Goal: Entertainment & Leisure: Consume media (video, audio)

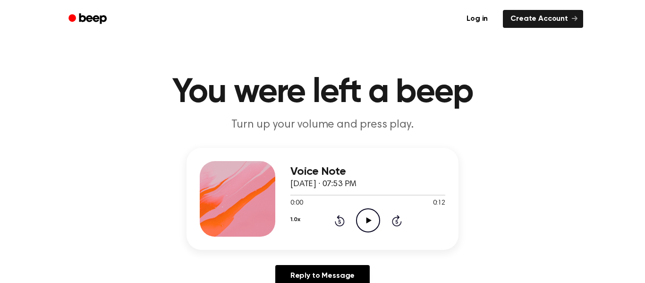
click at [369, 238] on div "Voice Note October 9, 2025 · 07:53 PM 0:00 0:12 Your browser does not support t…" at bounding box center [323, 199] width 272 height 102
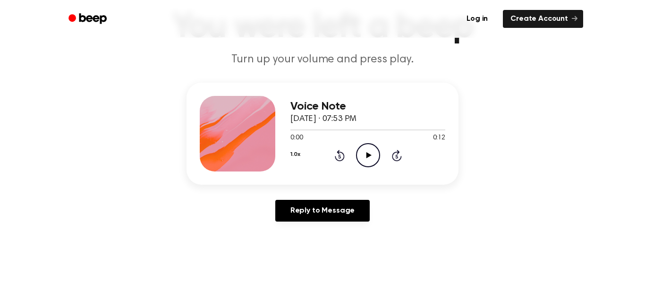
scroll to position [77, 0]
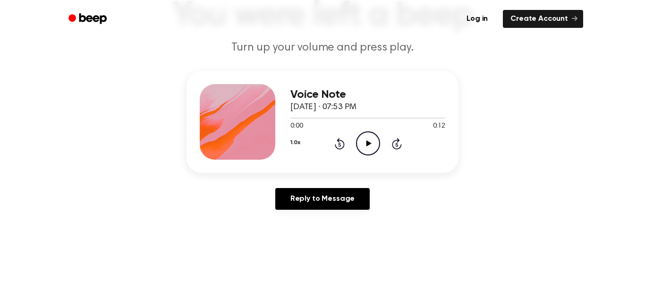
click at [365, 144] on icon "Play Audio" at bounding box center [368, 143] width 24 height 24
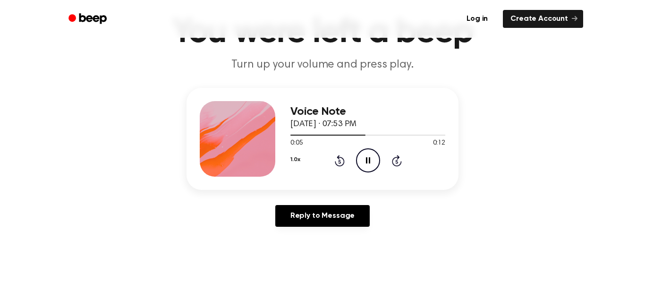
scroll to position [0, 0]
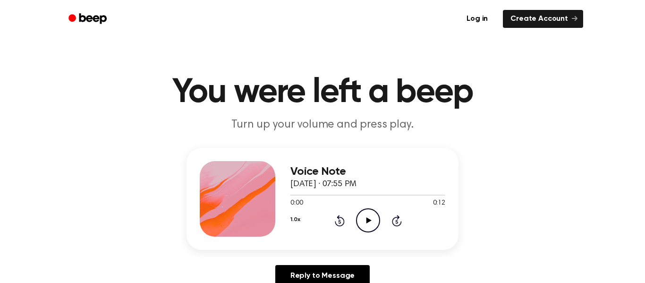
click at [368, 221] on icon at bounding box center [368, 220] width 5 height 6
click at [374, 218] on icon "Play Audio" at bounding box center [368, 220] width 24 height 24
click at [363, 223] on icon "Play Audio" at bounding box center [368, 220] width 24 height 24
click at [373, 220] on icon "Play Audio" at bounding box center [368, 220] width 24 height 24
click at [370, 218] on icon "Play Audio" at bounding box center [368, 220] width 24 height 24
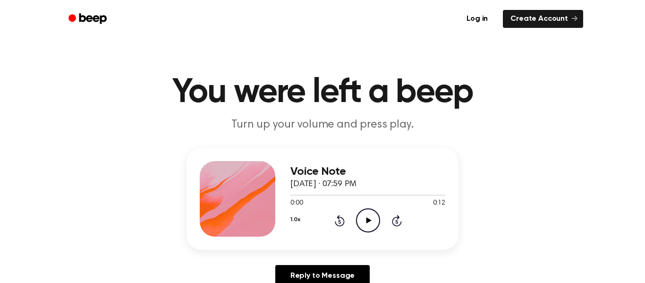
click at [377, 222] on icon "Play Audio" at bounding box center [368, 220] width 24 height 24
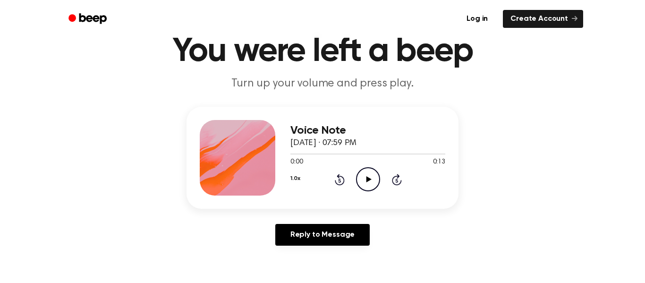
scroll to position [44, 0]
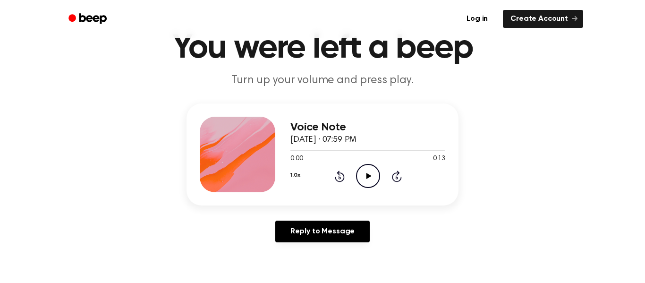
click at [371, 180] on icon "Play Audio" at bounding box center [368, 176] width 24 height 24
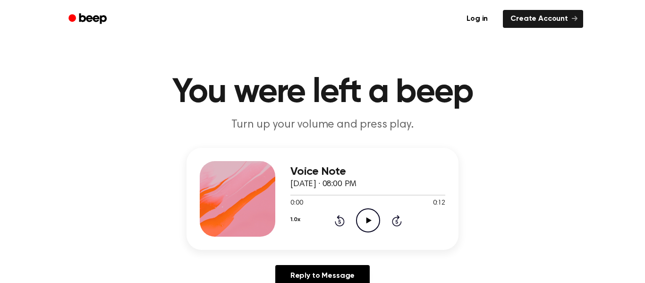
click at [371, 231] on icon "Play Audio" at bounding box center [368, 220] width 24 height 24
click at [369, 215] on icon "Play Audio" at bounding box center [368, 220] width 24 height 24
click at [373, 215] on icon "Play Audio" at bounding box center [368, 220] width 24 height 24
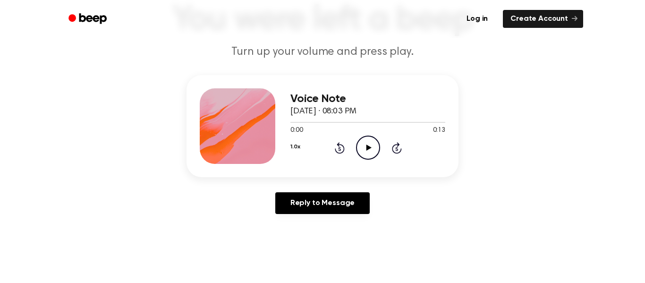
scroll to position [74, 0]
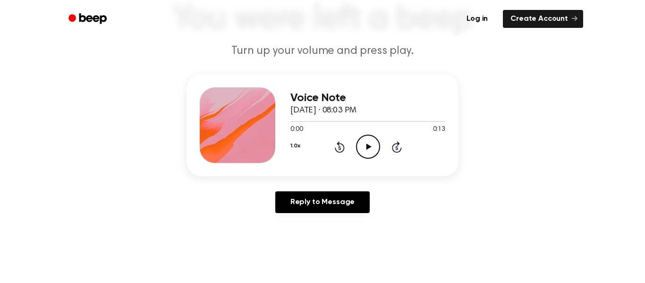
click at [373, 155] on icon "Play Audio" at bounding box center [368, 147] width 24 height 24
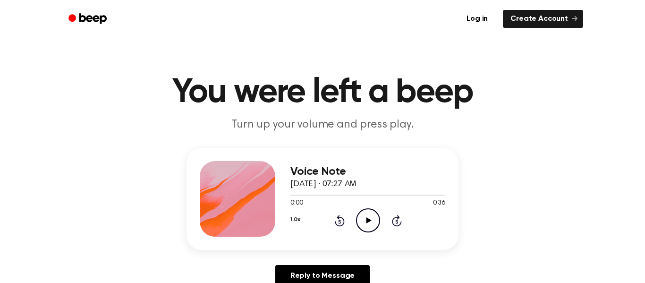
click at [366, 227] on icon "Play Audio" at bounding box center [368, 220] width 24 height 24
click at [357, 227] on icon "Play Audio" at bounding box center [368, 220] width 24 height 24
click at [364, 223] on icon "Play Audio" at bounding box center [368, 220] width 24 height 24
click at [368, 221] on icon at bounding box center [368, 220] width 5 height 6
click at [374, 218] on icon "Play Audio" at bounding box center [368, 220] width 24 height 24
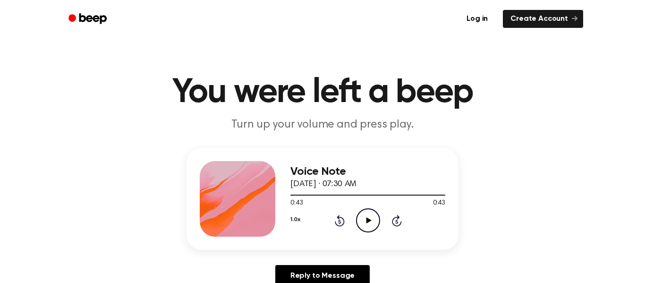
click at [380, 229] on icon "Play Audio" at bounding box center [368, 220] width 24 height 24
click at [368, 218] on icon "Play Audio" at bounding box center [368, 220] width 24 height 24
click at [373, 221] on icon "Play Audio" at bounding box center [368, 220] width 24 height 24
click at [369, 228] on icon "Play Audio" at bounding box center [368, 220] width 24 height 24
click at [360, 232] on icon "Play Audio" at bounding box center [368, 220] width 24 height 24
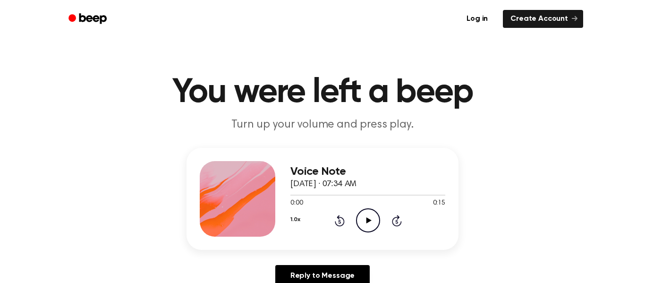
click at [366, 216] on icon "Play Audio" at bounding box center [368, 220] width 24 height 24
click at [378, 215] on circle at bounding box center [368, 220] width 23 height 23
click at [379, 221] on icon "Play Audio" at bounding box center [368, 220] width 24 height 24
click at [373, 220] on icon "Play Audio" at bounding box center [368, 220] width 24 height 24
click at [376, 224] on icon "Play Audio" at bounding box center [368, 220] width 24 height 24
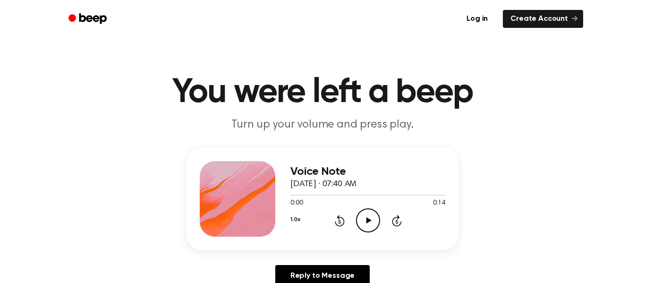
click at [382, 218] on div "1.0x Rewind 5 seconds Play Audio Skip 5 seconds" at bounding box center [368, 220] width 155 height 24
click at [371, 220] on icon "Play Audio" at bounding box center [368, 220] width 24 height 24
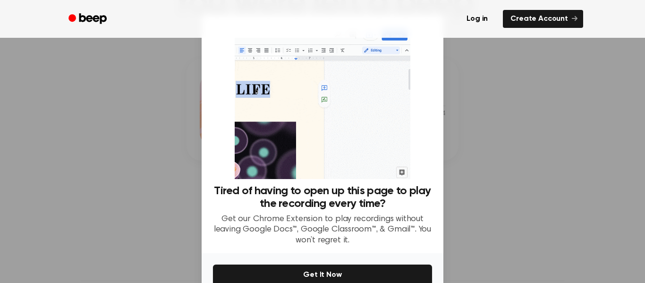
scroll to position [50, 0]
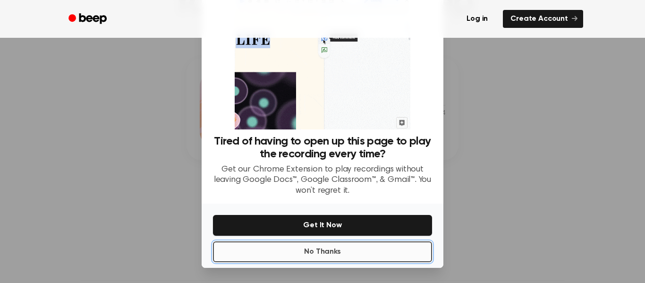
click at [378, 256] on button "No Thanks" at bounding box center [322, 251] width 219 height 21
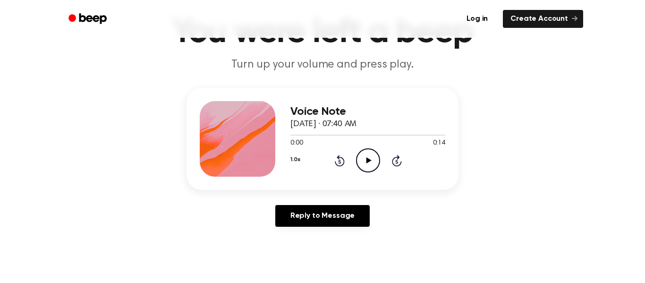
scroll to position [52, 0]
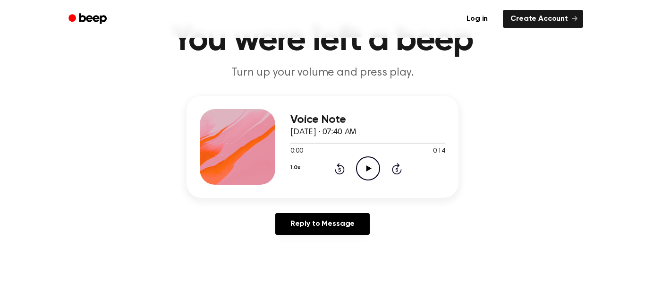
click at [370, 172] on icon "Play Audio" at bounding box center [368, 168] width 24 height 24
click at [374, 172] on icon "Play Audio" at bounding box center [368, 168] width 24 height 24
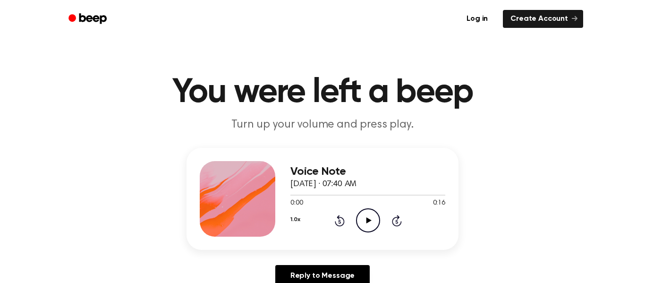
click at [366, 236] on div "Voice Note [DATE] · 07:40 AM 0:00 0:16 Your browser does not support the [objec…" at bounding box center [368, 199] width 155 height 76
click at [367, 230] on icon "Play Audio" at bounding box center [368, 220] width 24 height 24
click at [367, 225] on icon "Play Audio" at bounding box center [368, 220] width 24 height 24
click at [378, 236] on div "Voice Note [DATE] · 07:42 AM 0:00 0:28 Your browser does not support the [objec…" at bounding box center [368, 199] width 155 height 76
click at [373, 223] on icon "Play Audio" at bounding box center [368, 220] width 24 height 24
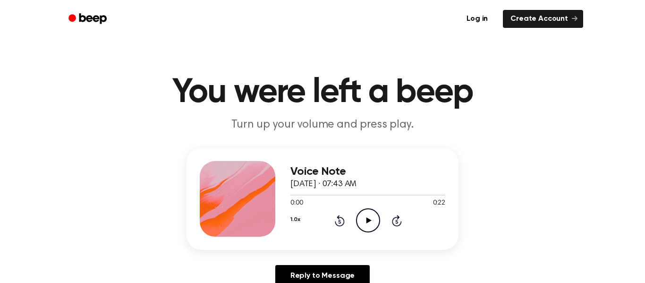
click at [379, 226] on icon "Play Audio" at bounding box center [368, 220] width 24 height 24
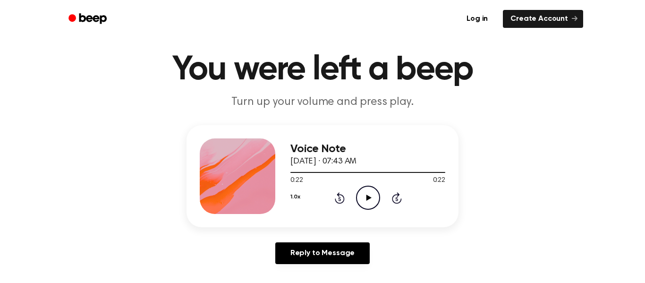
scroll to position [24, 0]
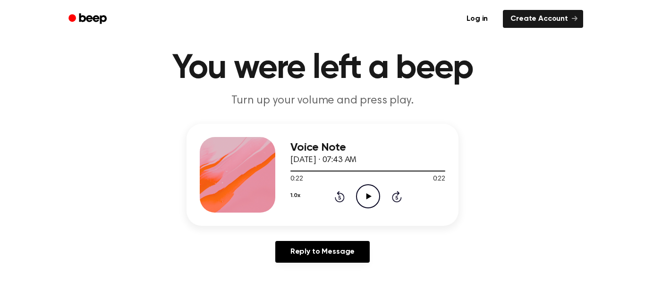
click at [367, 197] on icon at bounding box center [368, 196] width 5 height 6
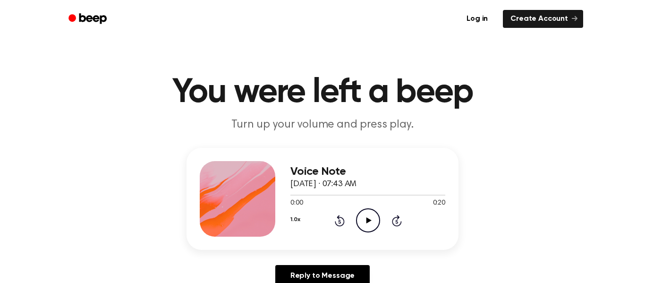
click at [371, 232] on icon "Play Audio" at bounding box center [368, 220] width 24 height 24
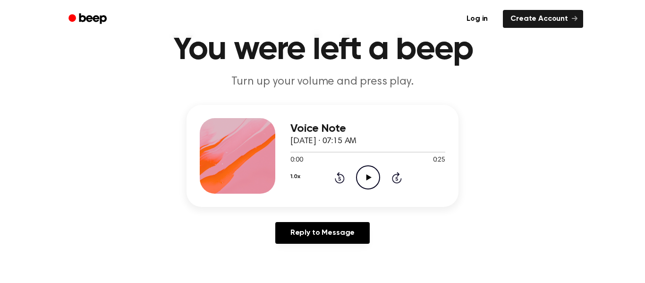
scroll to position [45, 0]
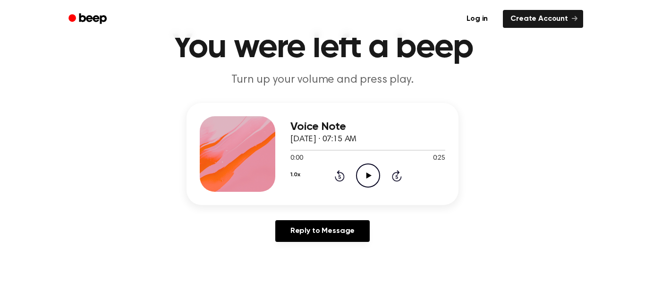
click at [376, 180] on icon "Play Audio" at bounding box center [368, 175] width 24 height 24
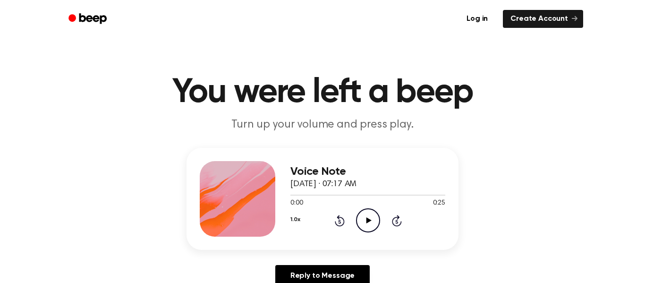
click at [375, 225] on icon "Play Audio" at bounding box center [368, 220] width 24 height 24
click at [371, 214] on icon "Play Audio" at bounding box center [368, 220] width 24 height 24
